Goal: Find specific fact: Find specific page/section

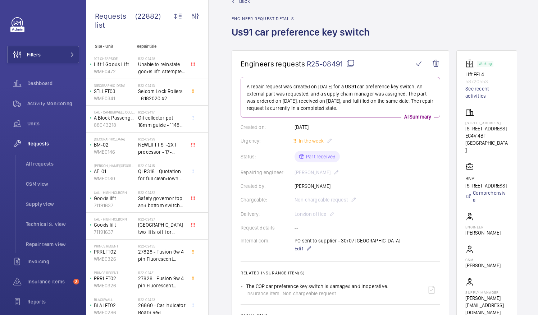
scroll to position [19, 0]
click at [350, 65] on mat-icon at bounding box center [350, 64] width 9 height 9
click at [351, 64] on mat-icon at bounding box center [350, 64] width 9 height 9
drag, startPoint x: 482, startPoint y: 134, endPoint x: 505, endPoint y: 142, distance: 24.1
click at [505, 133] on p "160 Queen Victoria Street" at bounding box center [486, 129] width 43 height 7
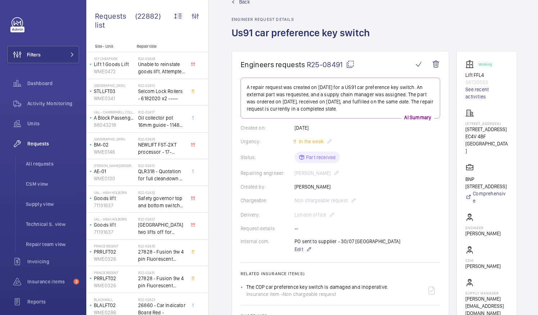
drag, startPoint x: 505, startPoint y: 142, endPoint x: 491, endPoint y: 142, distance: 14.4
copy p "Queen Victoria Street"
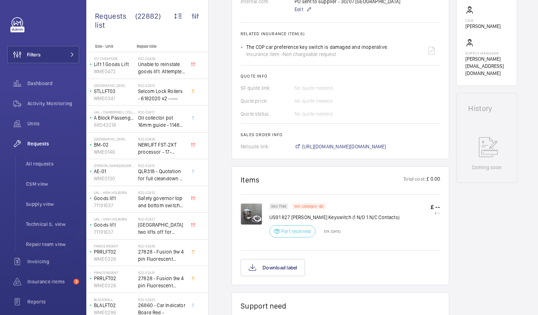
scroll to position [260, 0]
drag, startPoint x: 312, startPoint y: 216, endPoint x: 336, endPoint y: 216, distance: 23.4
click at [336, 216] on p "US91 827 Dewhurst Keyswitch (1 N/O 1 N/C Contacts)" at bounding box center [334, 217] width 130 height 7
drag, startPoint x: 336, startPoint y: 216, endPoint x: 329, endPoint y: 217, distance: 6.6
copy p "Keyswitch"
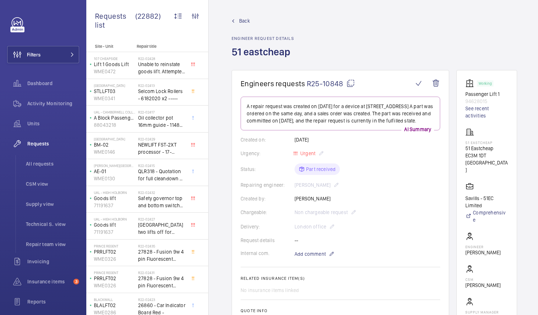
click at [348, 84] on mat-icon at bounding box center [350, 83] width 9 height 9
drag, startPoint x: 473, startPoint y: 148, endPoint x: 503, endPoint y: 147, distance: 29.1
click at [503, 147] on p "51 Eastcheap" at bounding box center [486, 148] width 43 height 7
drag, startPoint x: 503, startPoint y: 147, endPoint x: 498, endPoint y: 148, distance: 5.1
copy p "51 Eastcheap"
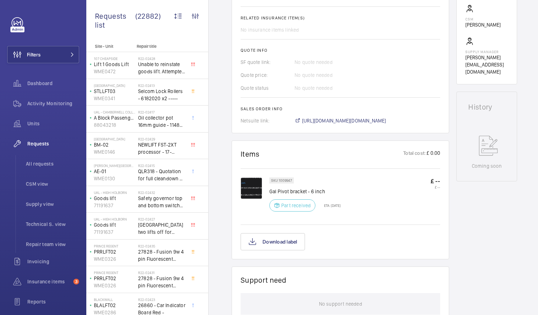
scroll to position [261, 0]
drag, startPoint x: 278, startPoint y: 190, endPoint x: 306, endPoint y: 191, distance: 28.0
click at [306, 191] on p "Gal Pivot bracket - 6 inch" at bounding box center [304, 191] width 71 height 7
drag, startPoint x: 306, startPoint y: 191, endPoint x: 301, endPoint y: 190, distance: 5.8
copy p "Pivot bracket"
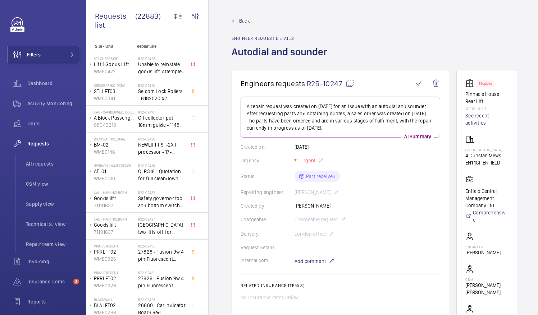
click at [346, 83] on mat-icon at bounding box center [350, 83] width 9 height 9
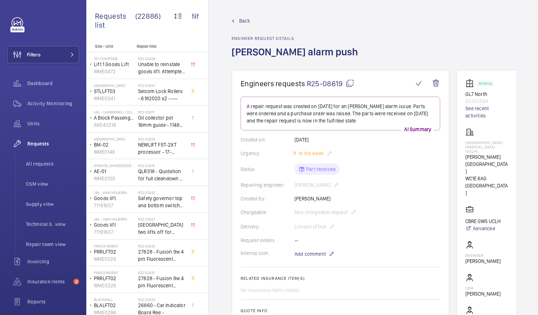
click at [349, 81] on mat-icon at bounding box center [350, 83] width 9 height 9
drag, startPoint x: 473, startPoint y: 142, endPoint x: 512, endPoint y: 144, distance: 39.2
click at [512, 144] on wm-front-card "Working GL7 North 83393594 See recent activities MacMillan Cancer Centre (UCLH)…" at bounding box center [486, 212] width 61 height 284
drag, startPoint x: 512, startPoint y: 144, endPoint x: 504, endPoint y: 142, distance: 8.7
copy p "MacMillan Cancer"
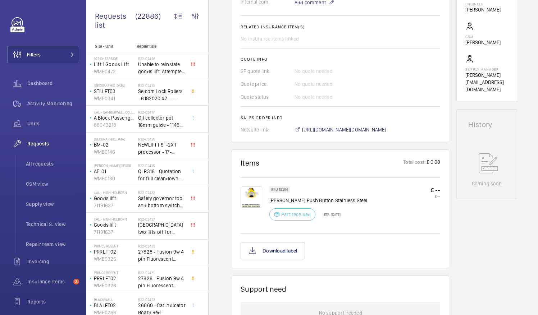
scroll to position [252, 0]
drag, startPoint x: 293, startPoint y: 198, endPoint x: 319, endPoint y: 200, distance: 25.9
click at [319, 200] on p "Otis Alarm Push Button Stainless Steel" at bounding box center [318, 200] width 98 height 7
drag, startPoint x: 319, startPoint y: 200, endPoint x: 314, endPoint y: 200, distance: 5.8
copy p "Push Button"
